Goal: Task Accomplishment & Management: Complete application form

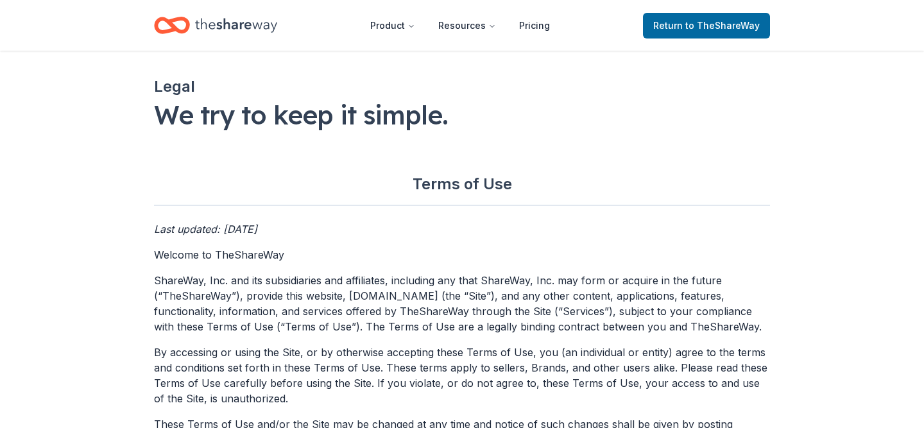
click at [241, 17] on icon "Home" at bounding box center [236, 25] width 82 height 26
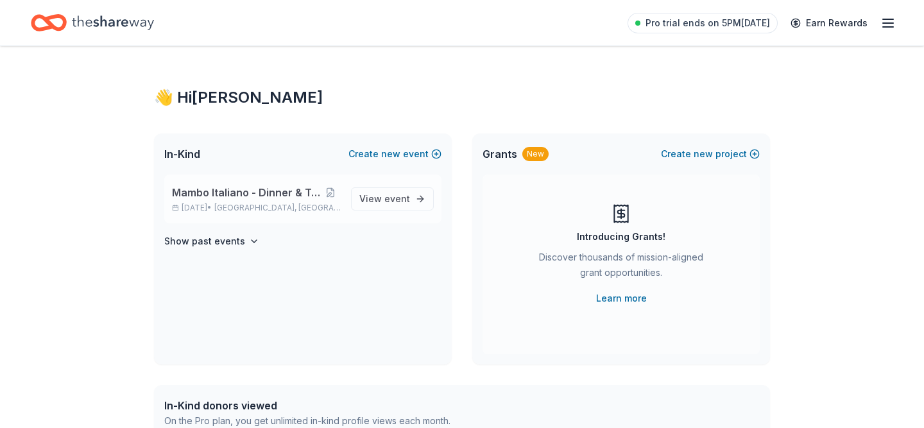
click at [206, 195] on span "Mambo Italiano - Dinner & Tricky Tray" at bounding box center [246, 192] width 149 height 15
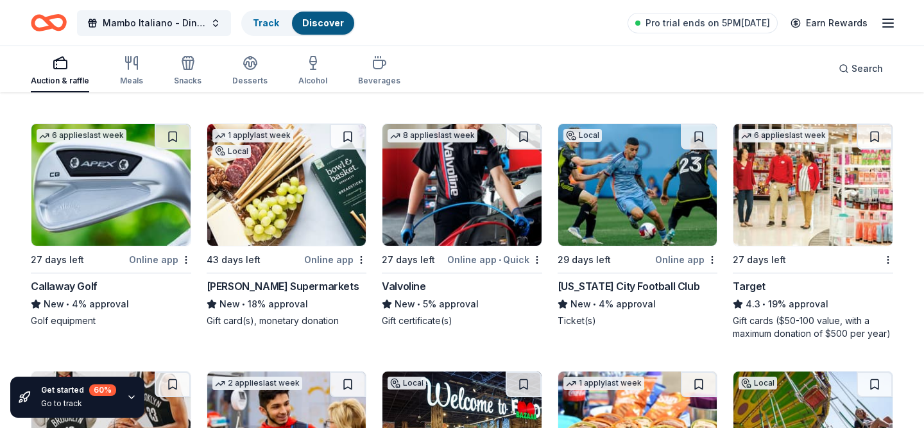
scroll to position [5744, 0]
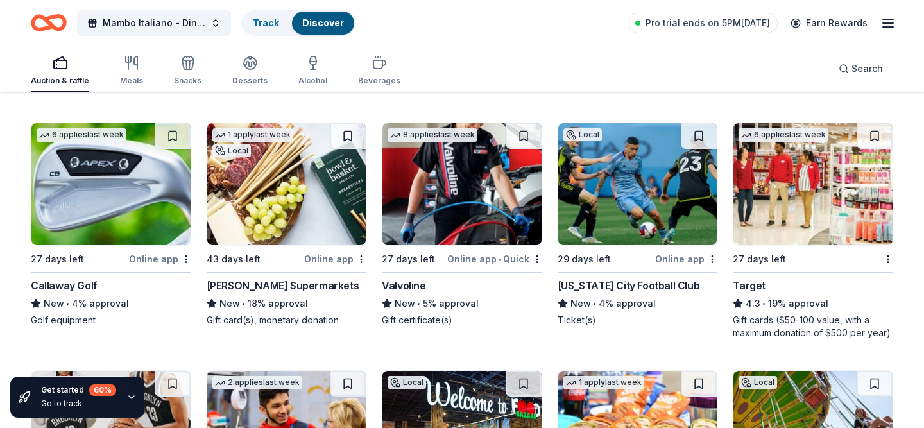
click at [807, 221] on img at bounding box center [812, 184] width 159 height 122
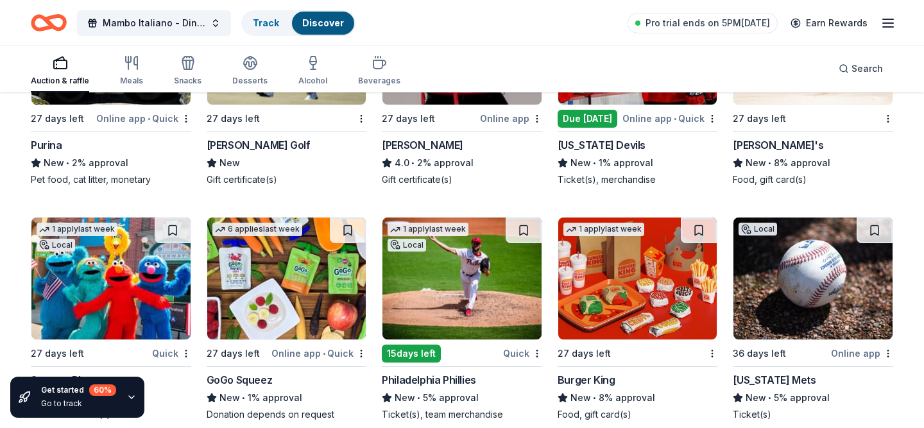
scroll to position [6869, 0]
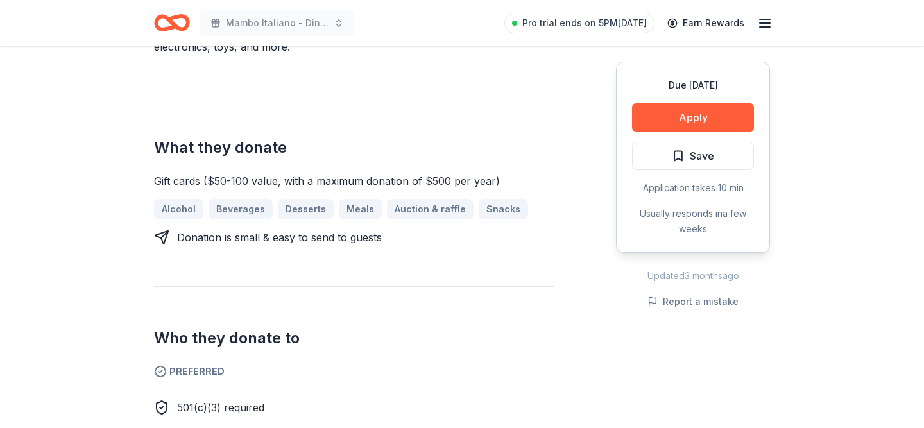
scroll to position [458, 0]
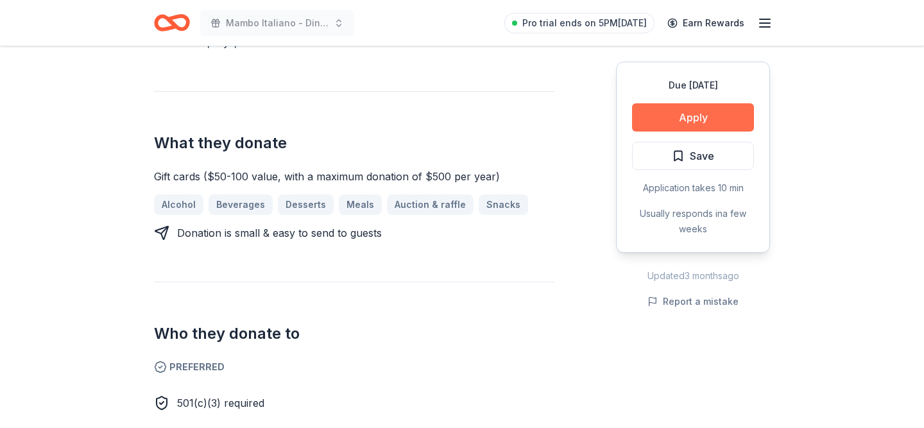
click at [675, 126] on button "Apply" at bounding box center [693, 117] width 122 height 28
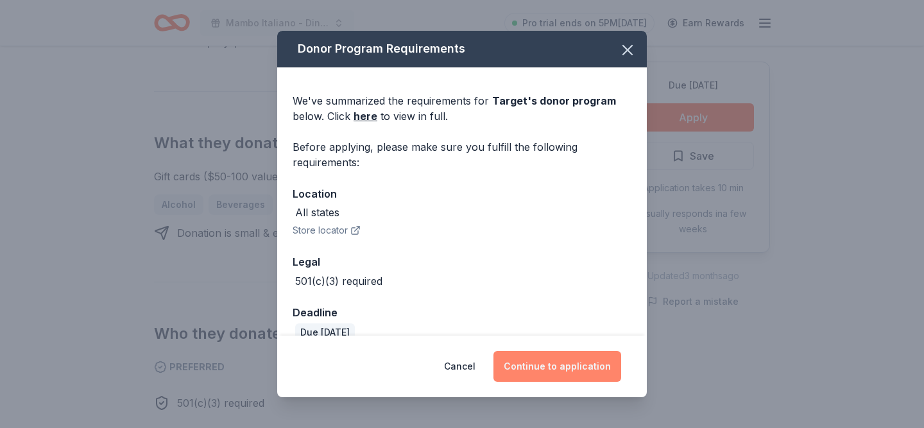
click at [525, 366] on button "Continue to application" at bounding box center [557, 366] width 128 height 31
